Goal: Navigation & Orientation: Understand site structure

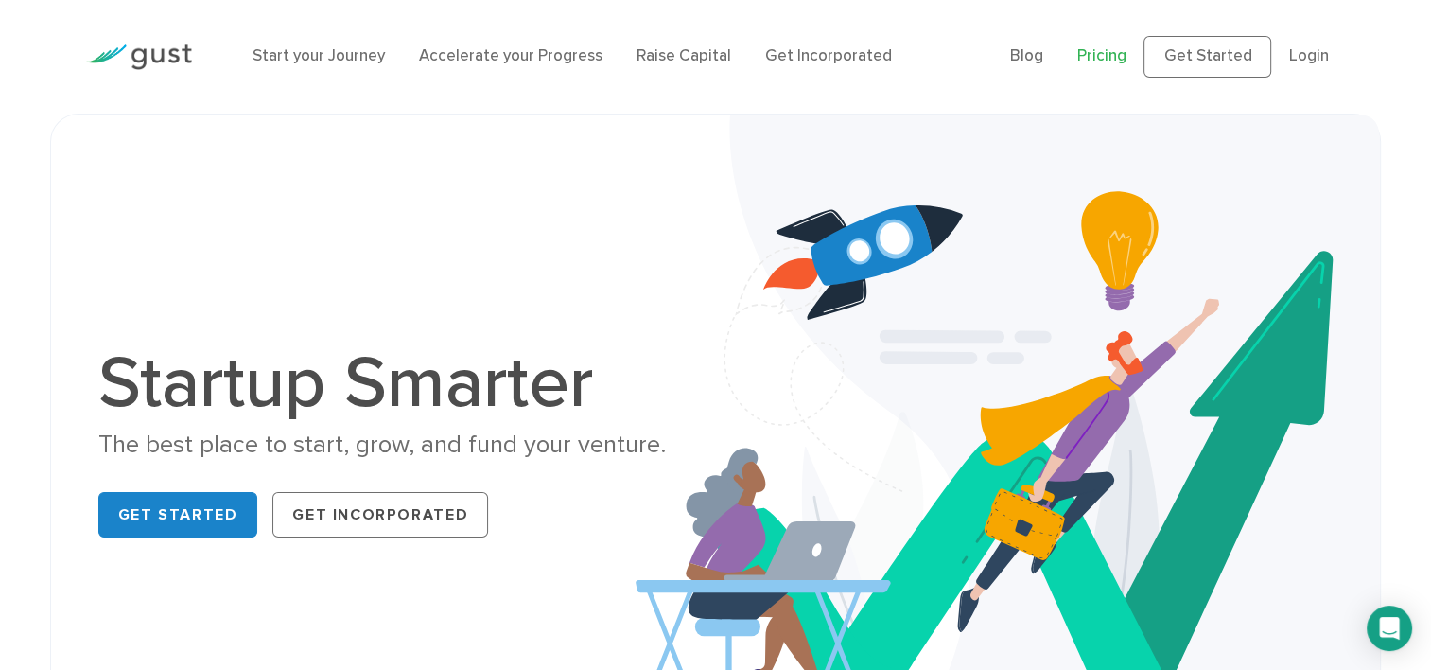
click at [1118, 57] on link "Pricing" at bounding box center [1102, 55] width 49 height 19
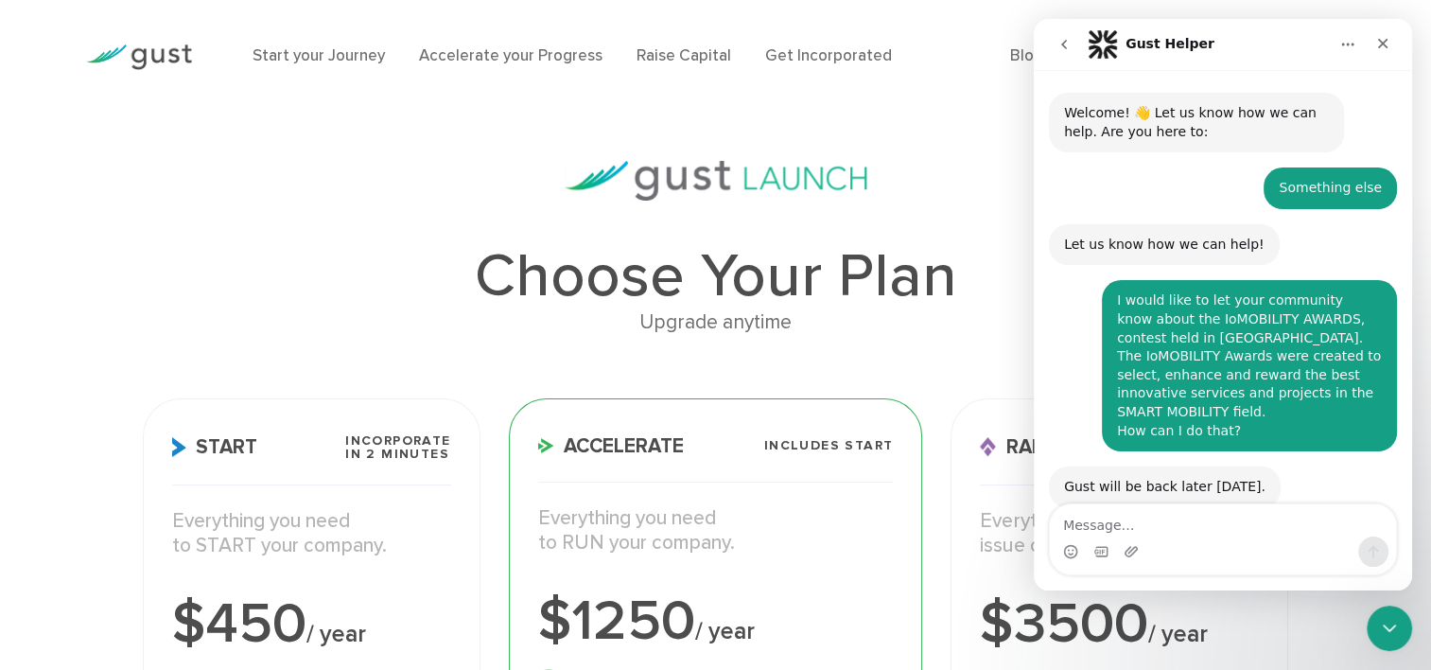
scroll to position [155, 0]
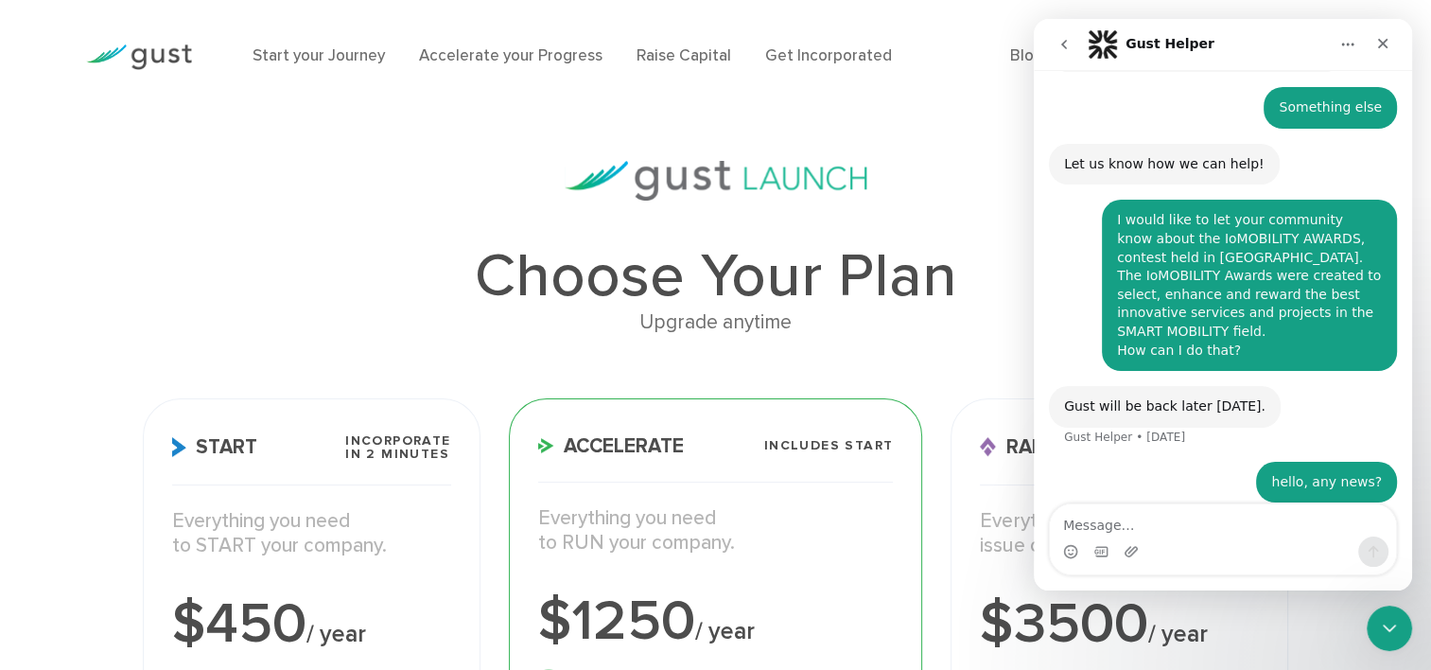
click at [230, 246] on h1 "Choose Your Plan" at bounding box center [716, 276] width 1146 height 61
click at [1366, 49] on div "Close" at bounding box center [1383, 43] width 34 height 34
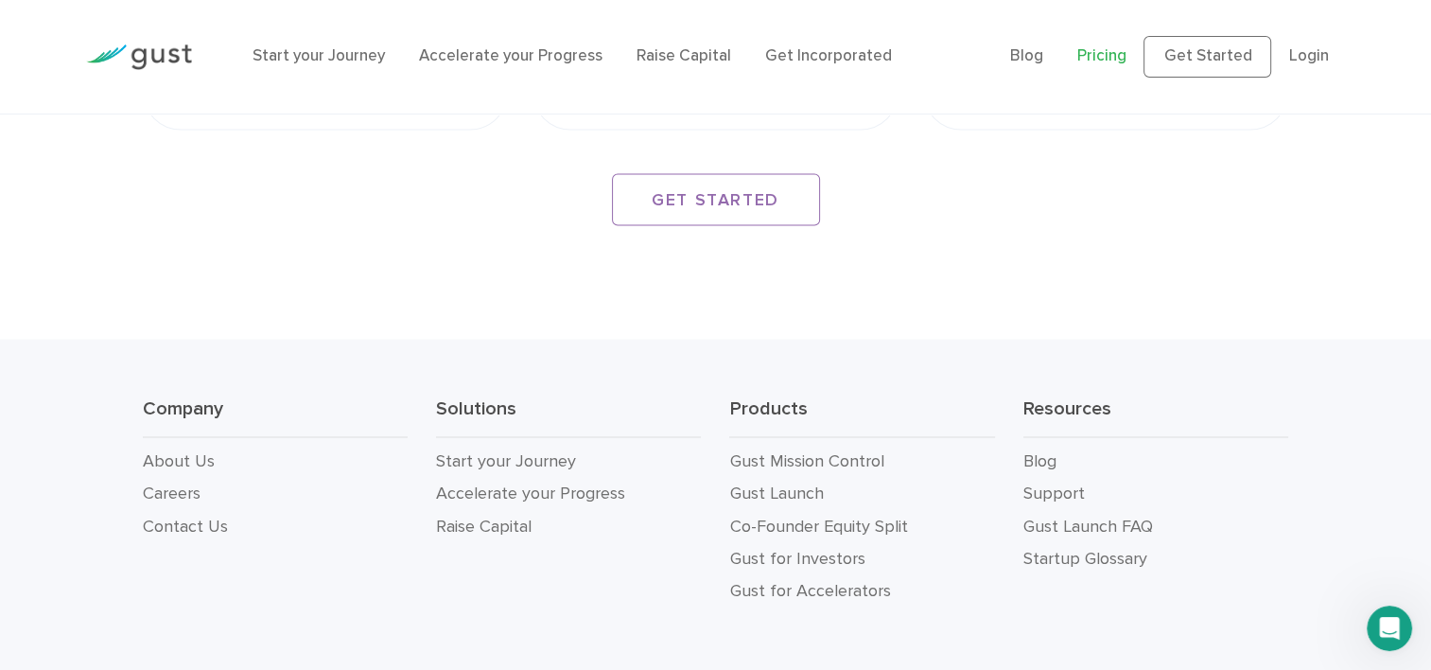
scroll to position [3484, 0]
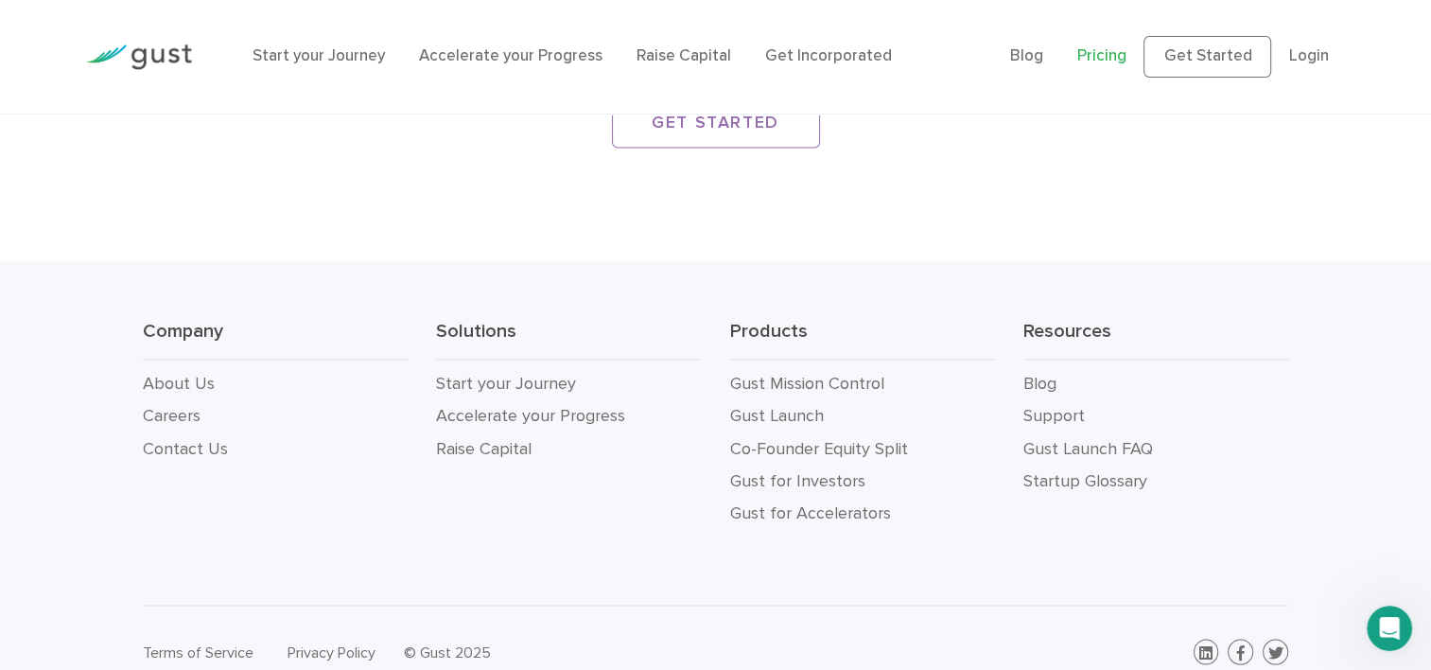
click at [148, 473] on div "Company About Us Careers Contact Us" at bounding box center [275, 424] width 293 height 212
click at [173, 438] on link "Contact Us" at bounding box center [185, 448] width 85 height 20
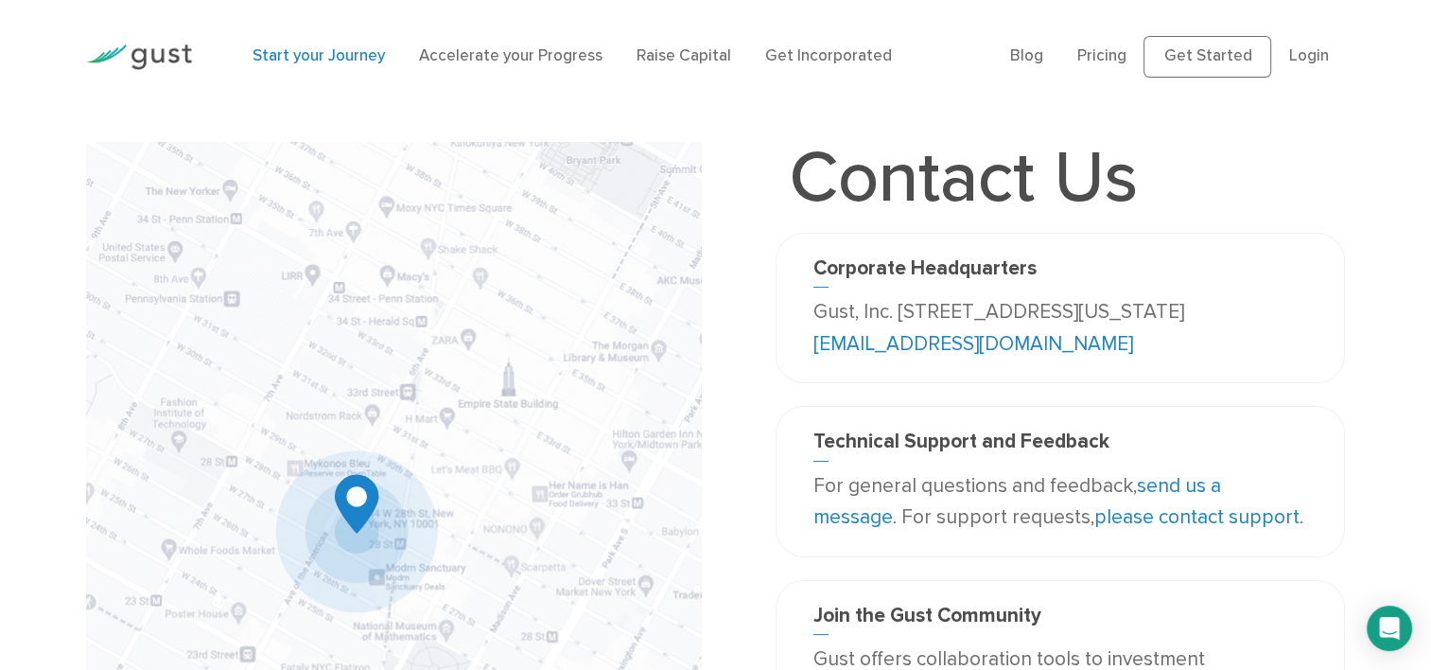
click at [310, 54] on link "Start your Journey" at bounding box center [319, 55] width 132 height 19
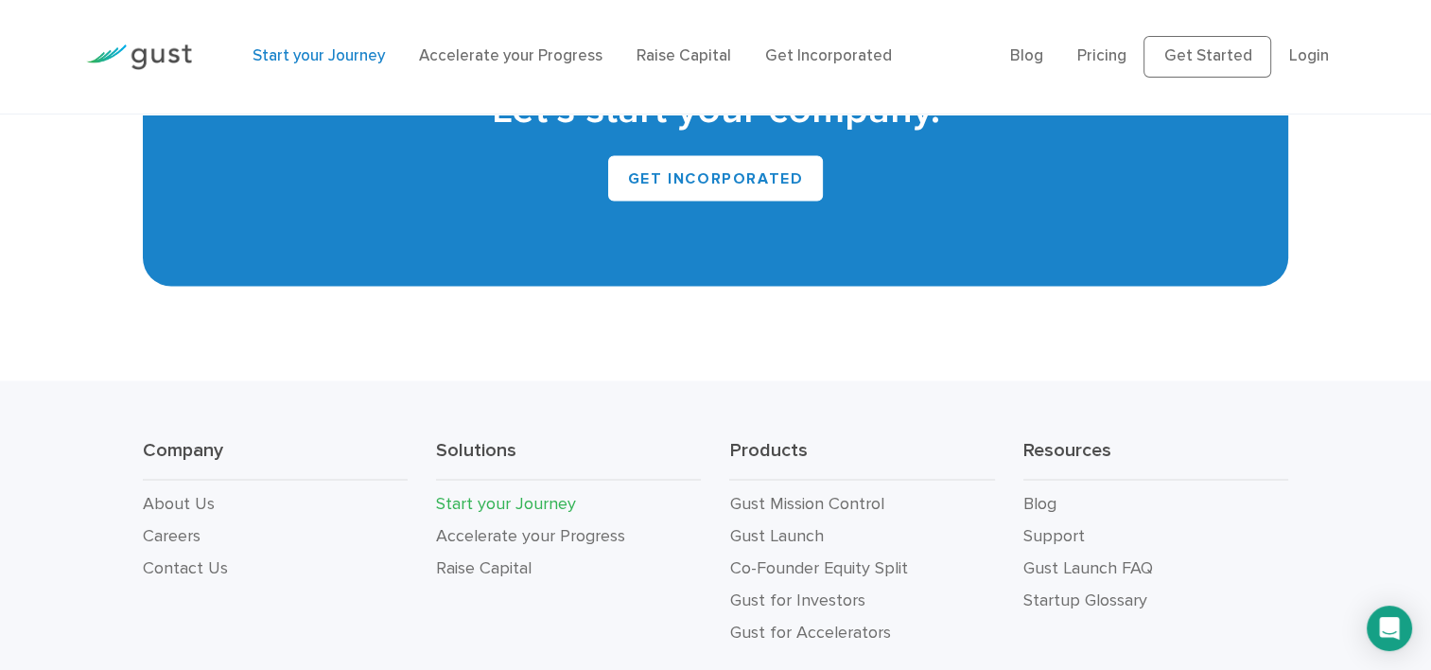
scroll to position [3690, 0]
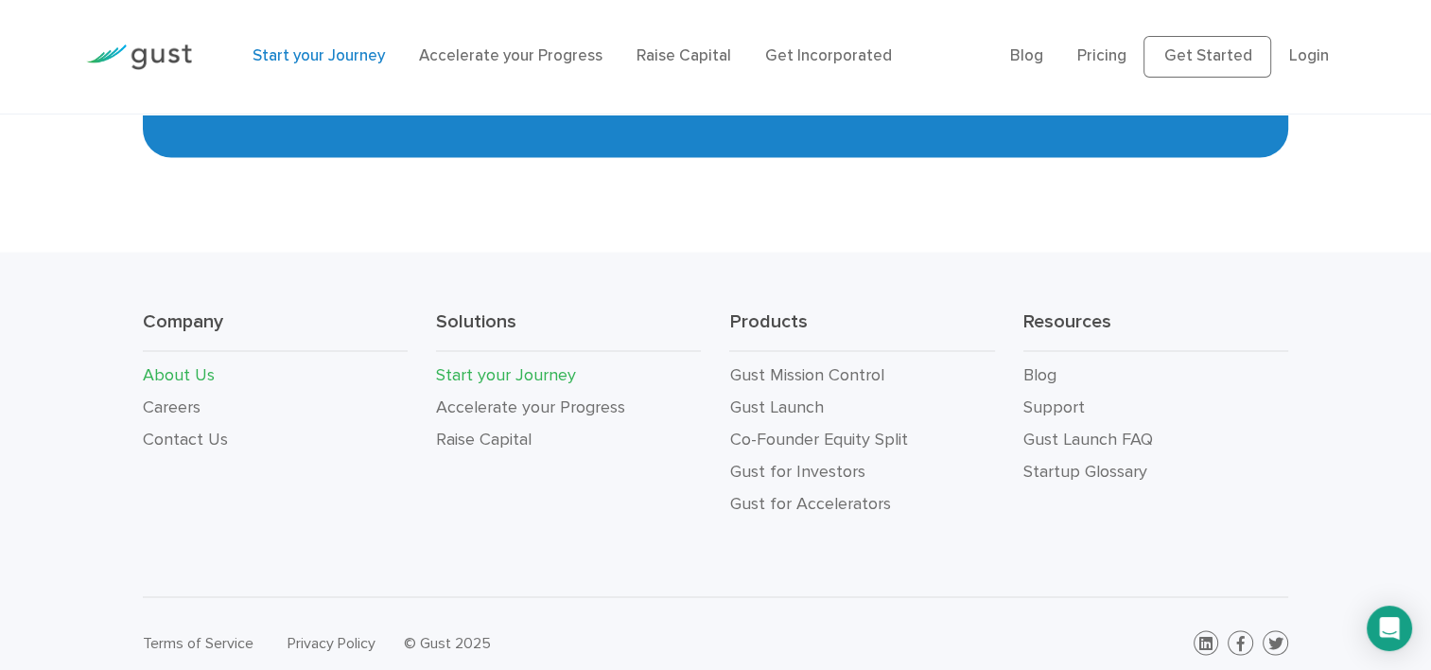
click at [182, 378] on link "About Us" at bounding box center [179, 375] width 72 height 20
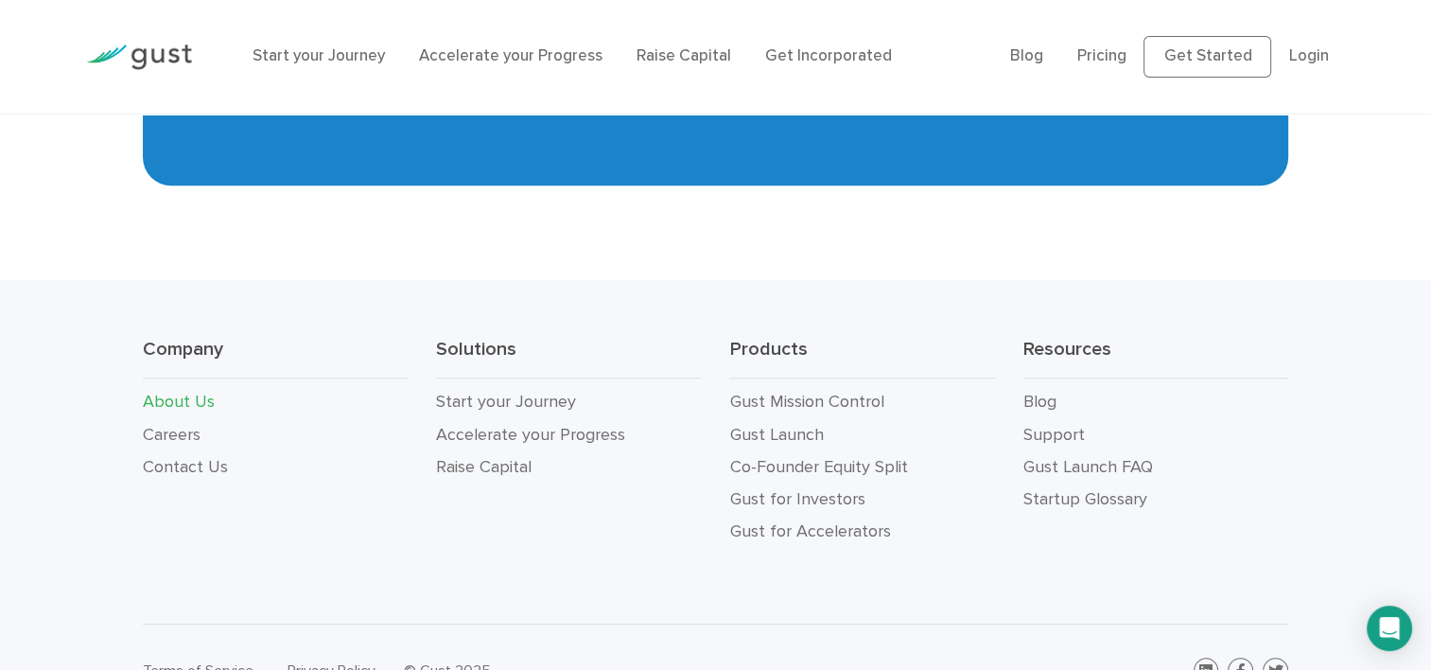
scroll to position [2008, 0]
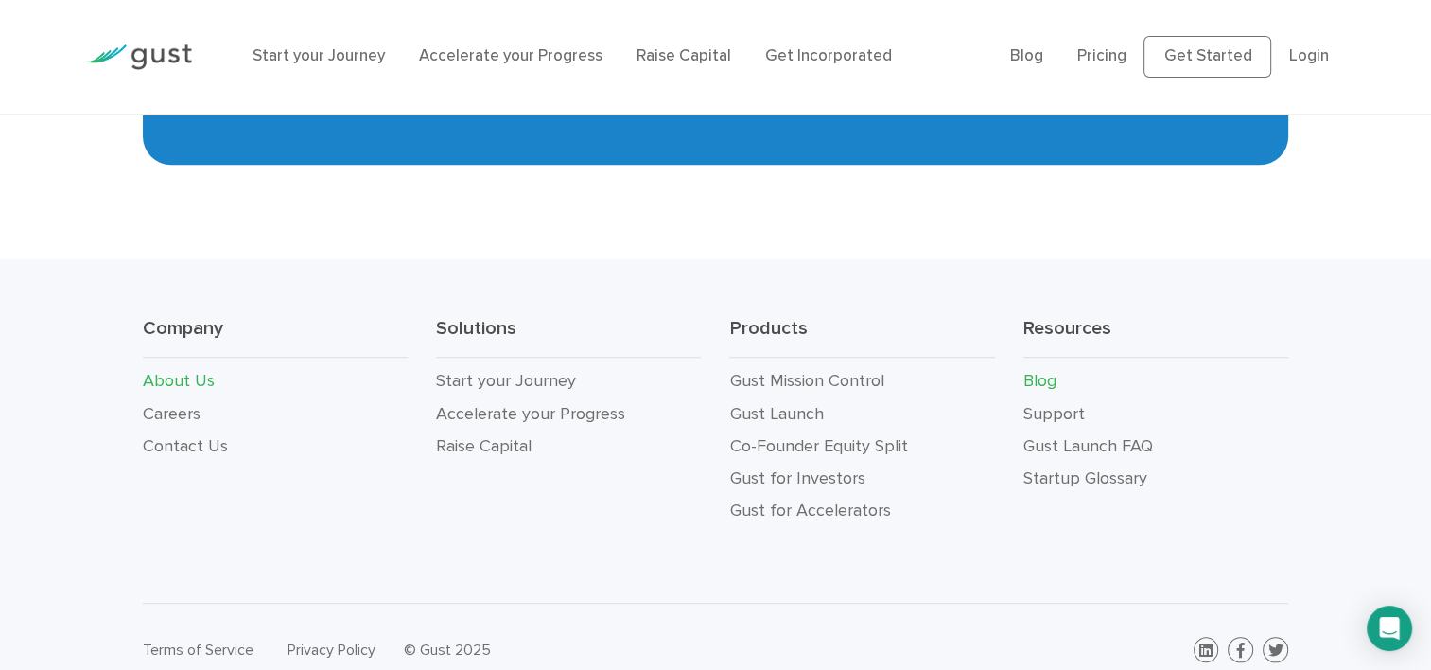
click at [1029, 371] on link "Blog" at bounding box center [1040, 381] width 33 height 20
